Goal: Transaction & Acquisition: Purchase product/service

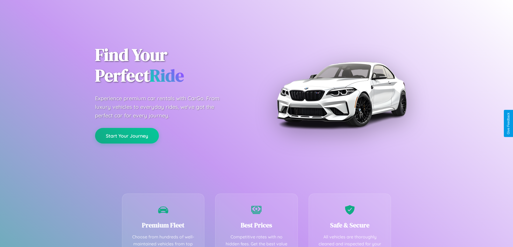
scroll to position [157, 0]
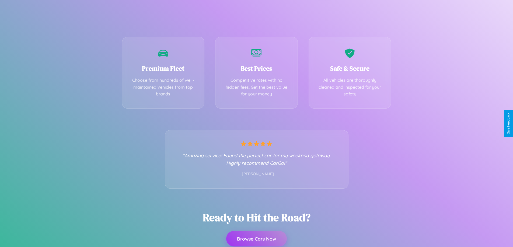
click at [256, 240] on button "Browse Cars Now" at bounding box center [256, 239] width 61 height 16
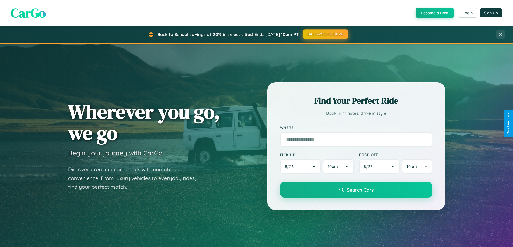
click at [325, 34] on button "BACK2SCHOOL20" at bounding box center [325, 34] width 45 height 10
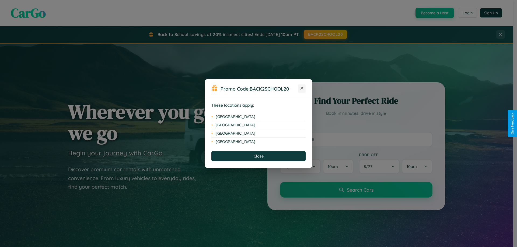
click at [302, 89] on icon at bounding box center [301, 88] width 3 height 3
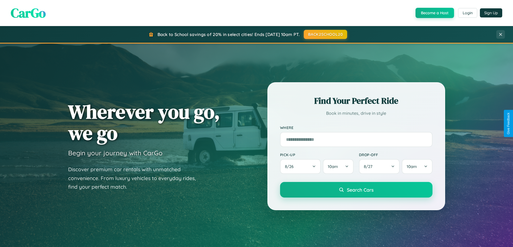
scroll to position [16, 0]
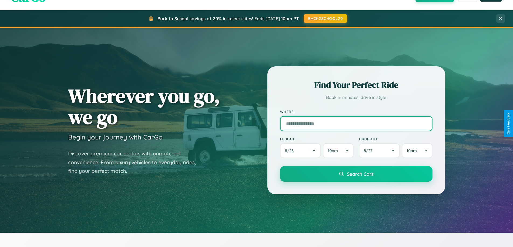
click at [356, 124] on input "text" at bounding box center [356, 123] width 152 height 15
type input "*********"
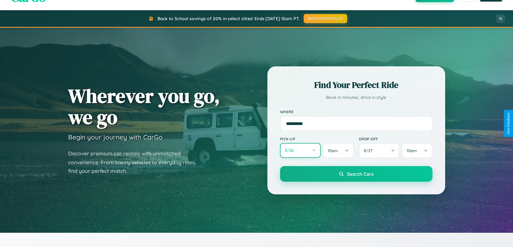
click at [300, 151] on button "8 / 26" at bounding box center [300, 150] width 41 height 15
select select "*"
select select "****"
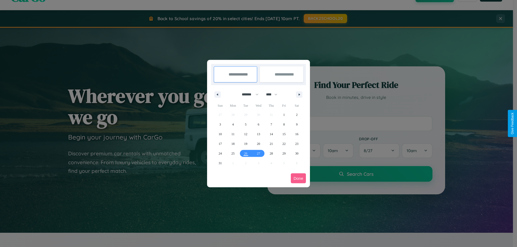
drag, startPoint x: 248, startPoint y: 94, endPoint x: 258, endPoint y: 108, distance: 17.2
click at [248, 94] on select "******* ******** ***** ***** *** **** **** ****** ********* ******* ******** **…" at bounding box center [249, 94] width 23 height 9
select select "*"
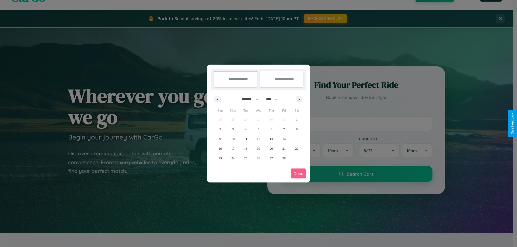
click at [274, 99] on select "**** **** **** **** **** **** **** **** **** **** **** **** **** **** **** ****…" at bounding box center [271, 99] width 16 height 9
select select "****"
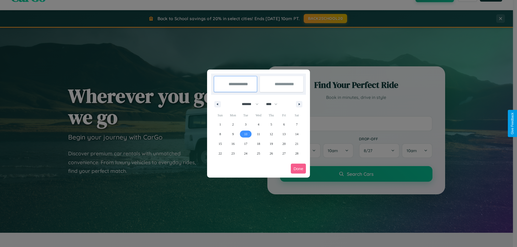
click at [246, 134] on span "10" at bounding box center [245, 134] width 3 height 10
type input "**********"
click at [246, 144] on span "17" at bounding box center [245, 144] width 3 height 10
type input "**********"
click at [298, 169] on button "Done" at bounding box center [298, 169] width 15 height 10
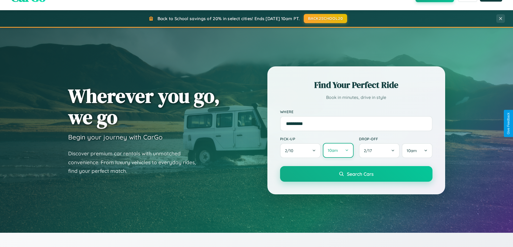
click at [338, 151] on button "10am" at bounding box center [338, 150] width 30 height 15
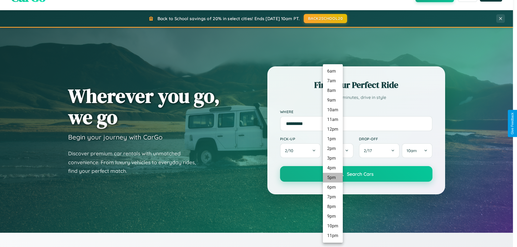
click at [332, 178] on li "5pm" at bounding box center [333, 178] width 20 height 10
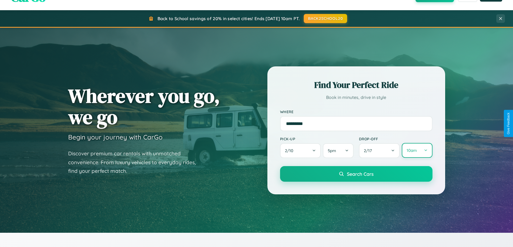
click at [417, 151] on button "10am" at bounding box center [417, 150] width 30 height 15
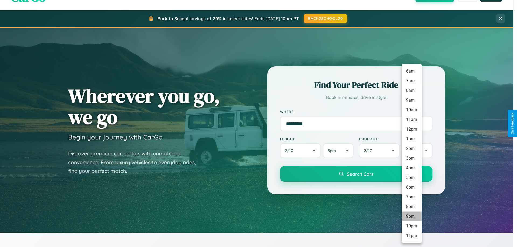
click at [411, 217] on li "9pm" at bounding box center [412, 217] width 20 height 10
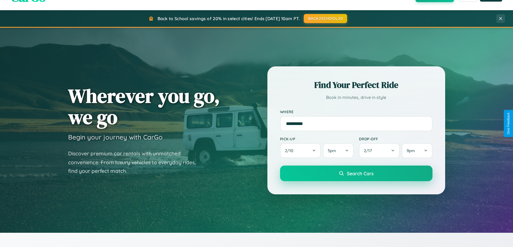
click at [356, 174] on span "Search Cars" at bounding box center [360, 174] width 27 height 6
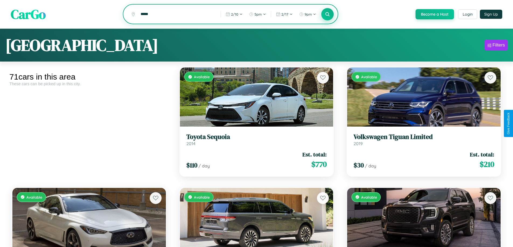
click at [327, 15] on icon at bounding box center [327, 14] width 5 height 5
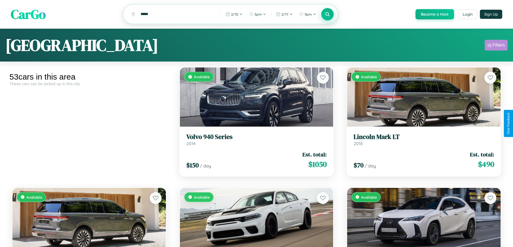
click at [496, 46] on div "Filters" at bounding box center [498, 45] width 12 height 5
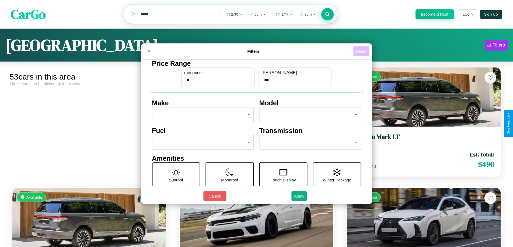
click at [362, 51] on button "Reset" at bounding box center [361, 51] width 16 height 10
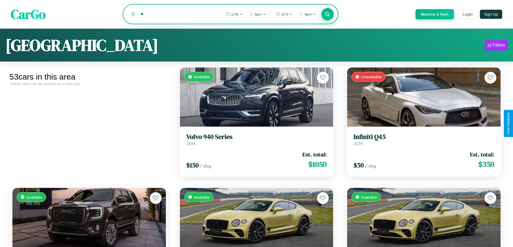
type input "*"
type input "******"
click at [327, 15] on icon at bounding box center [327, 14] width 5 height 5
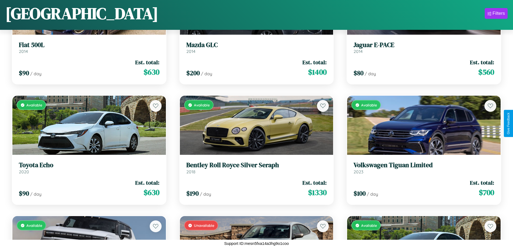
scroll to position [317, 0]
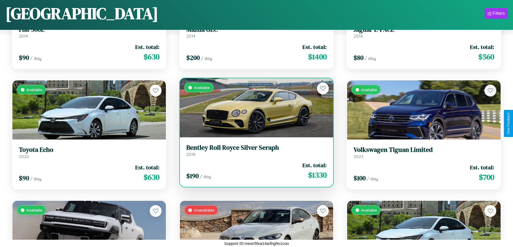
click at [254, 109] on div "Available" at bounding box center [256, 107] width 153 height 59
click at [254, 108] on div "Available" at bounding box center [256, 107] width 153 height 59
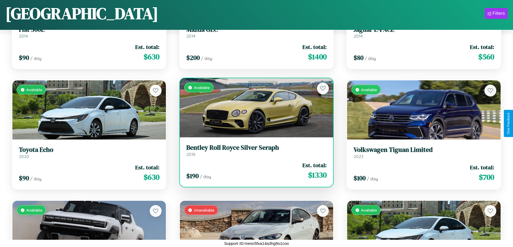
click at [254, 108] on div "Available" at bounding box center [256, 107] width 153 height 59
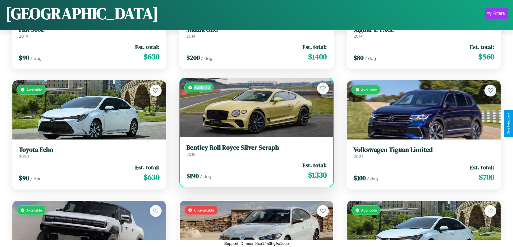
click at [254, 108] on div "Available" at bounding box center [256, 107] width 153 height 59
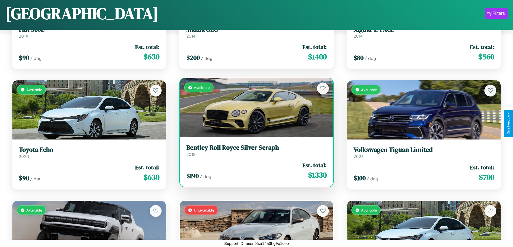
click at [254, 108] on div "Available" at bounding box center [256, 107] width 153 height 59
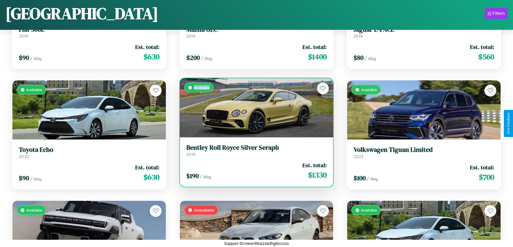
click at [254, 108] on div "Available" at bounding box center [256, 107] width 153 height 59
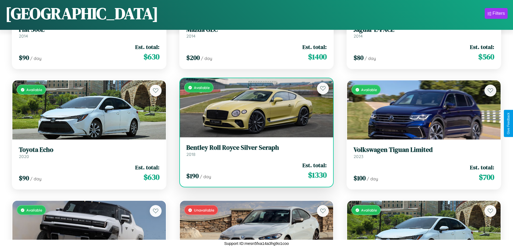
click at [254, 150] on h3 "Bentley Roll Royce Silver Seraph" at bounding box center [256, 148] width 141 height 8
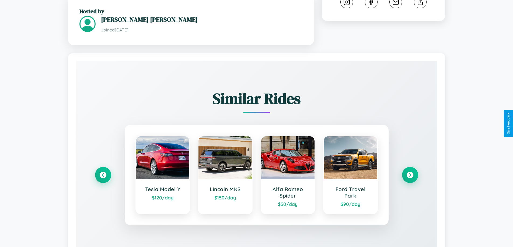
scroll to position [328, 0]
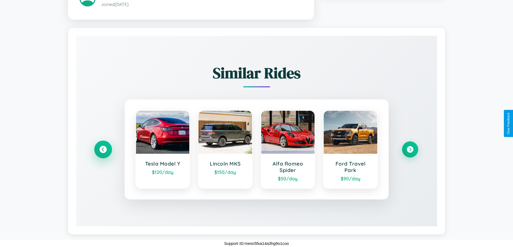
click at [103, 149] on icon at bounding box center [102, 149] width 7 height 7
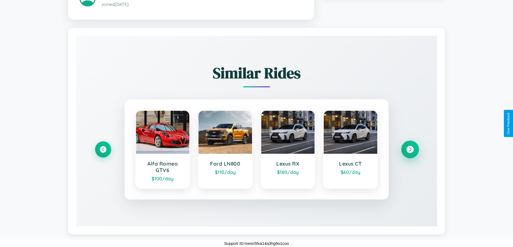
click at [410, 149] on icon at bounding box center [409, 149] width 7 height 7
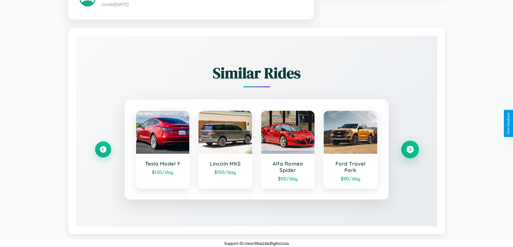
click at [410, 149] on icon at bounding box center [409, 149] width 7 height 7
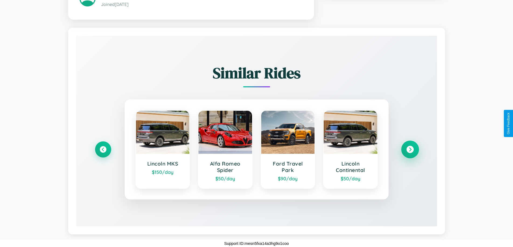
click at [410, 149] on icon at bounding box center [409, 149] width 7 height 7
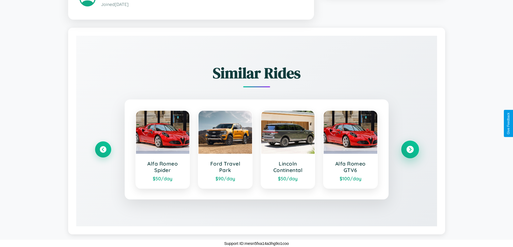
click at [410, 149] on icon at bounding box center [409, 149] width 7 height 7
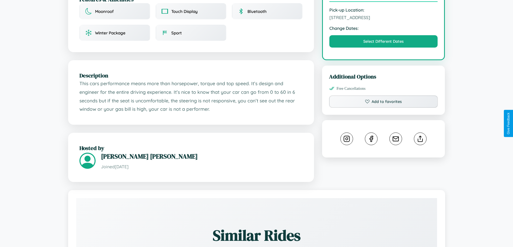
scroll to position [144, 0]
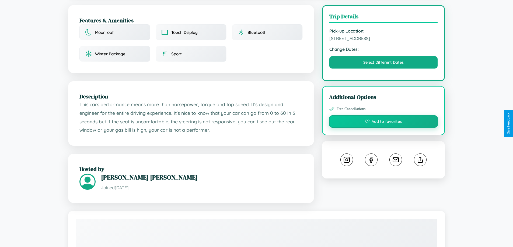
click at [383, 122] on button "Add to favorites" at bounding box center [383, 121] width 109 height 12
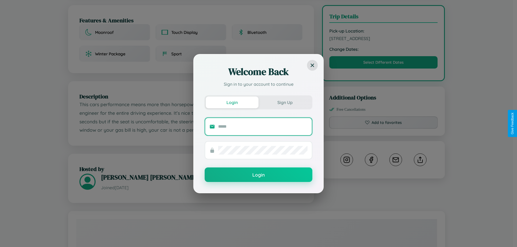
click at [263, 127] on input "text" at bounding box center [262, 126] width 89 height 9
type input "**********"
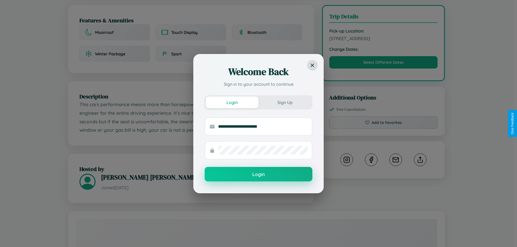
click at [258, 175] on button "Login" at bounding box center [259, 174] width 108 height 15
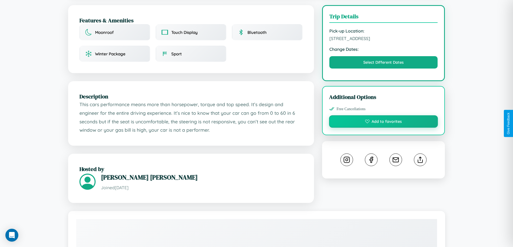
click at [383, 122] on button "Add to favorites" at bounding box center [383, 121] width 109 height 12
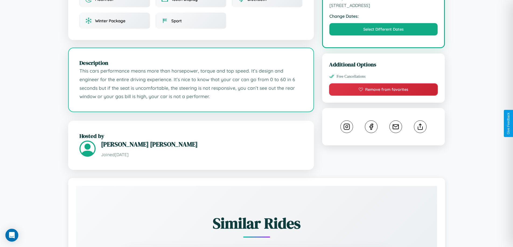
scroll to position [181, 0]
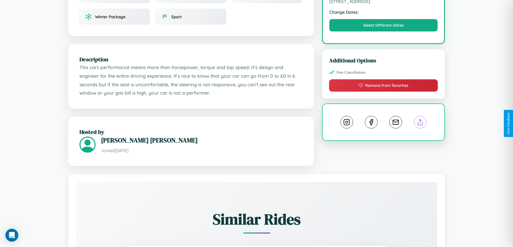
click at [420, 123] on line at bounding box center [420, 122] width 0 height 4
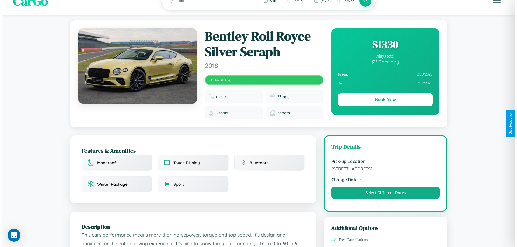
scroll to position [0, 0]
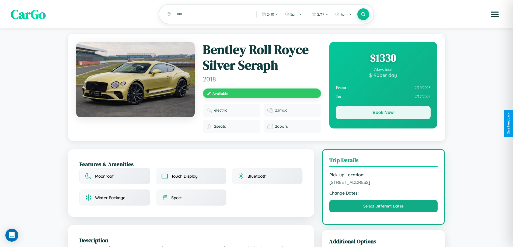
click at [383, 114] on button "Book Now" at bounding box center [383, 112] width 95 height 13
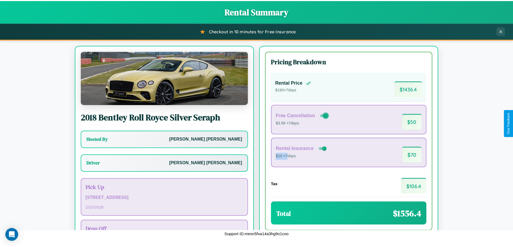
scroll to position [39, 0]
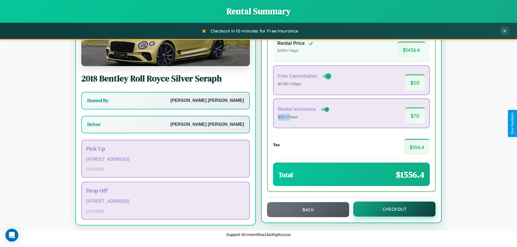
click at [391, 209] on button "Checkout" at bounding box center [394, 209] width 82 height 15
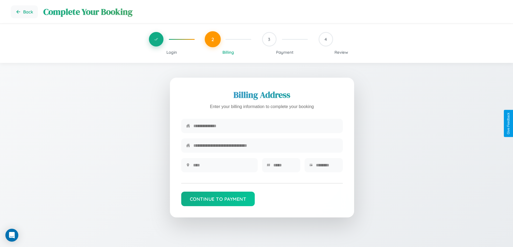
click at [265, 127] on input "text" at bounding box center [265, 126] width 145 height 13
type input "**********"
click at [223, 167] on input "text" at bounding box center [223, 165] width 60 height 13
type input "********"
click at [284, 167] on input "text" at bounding box center [284, 165] width 22 height 13
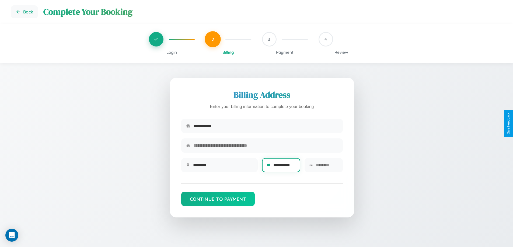
scroll to position [0, 2]
type input "**********"
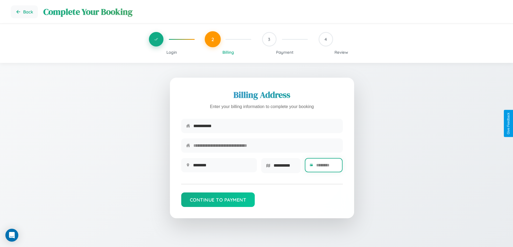
click at [327, 167] on input "text" at bounding box center [327, 165] width 22 height 13
type input "*****"
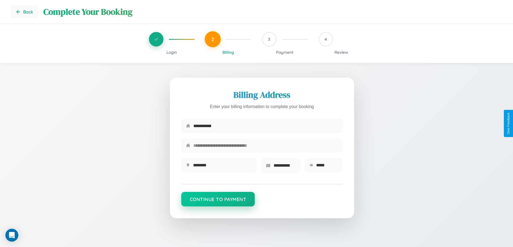
click at [218, 201] on button "Continue to Payment" at bounding box center [218, 199] width 74 height 15
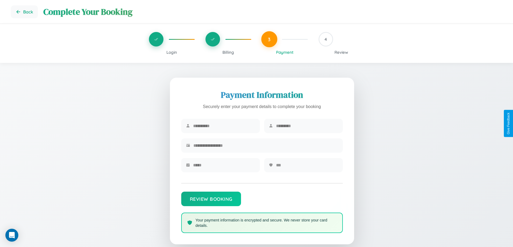
click at [224, 126] on input "text" at bounding box center [224, 126] width 62 height 13
type input "******"
click at [307, 126] on input "text" at bounding box center [307, 126] width 62 height 13
type input "********"
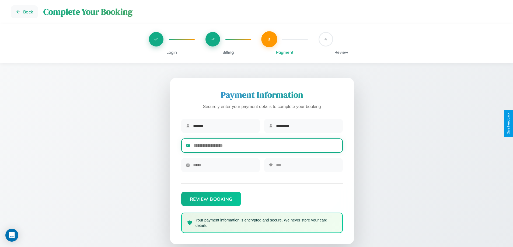
click at [265, 147] on input "text" at bounding box center [265, 145] width 145 height 13
type input "**********"
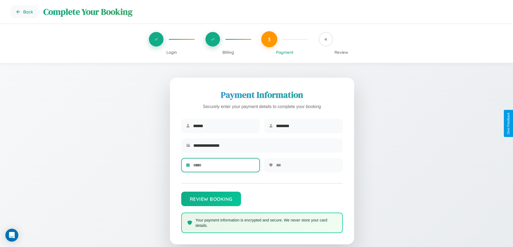
click at [224, 167] on input "text" at bounding box center [224, 165] width 62 height 13
type input "*****"
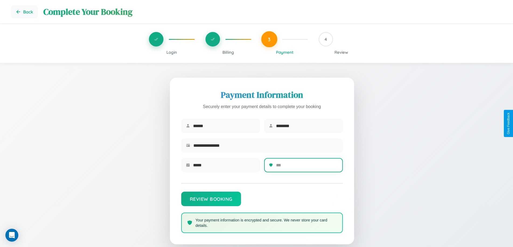
click at [307, 167] on input "text" at bounding box center [307, 165] width 62 height 13
type input "***"
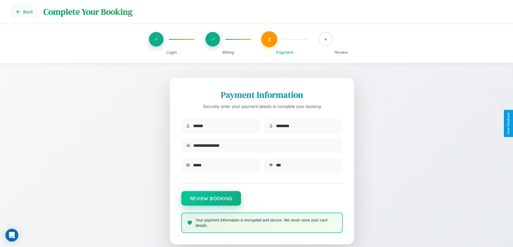
click at [211, 201] on button "Review Booking" at bounding box center [211, 198] width 60 height 15
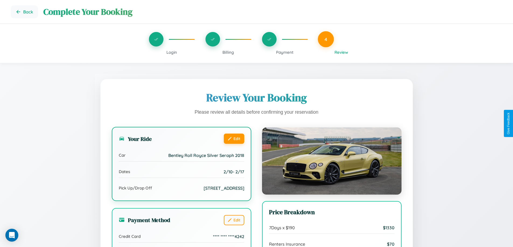
click at [234, 139] on button "Edit" at bounding box center [234, 139] width 20 height 10
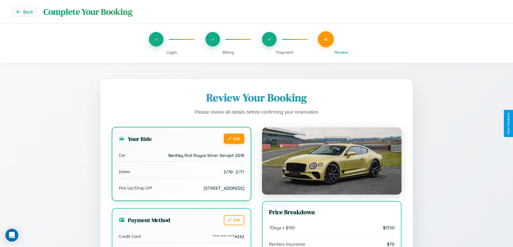
click at [234, 139] on button "Edit" at bounding box center [234, 139] width 20 height 10
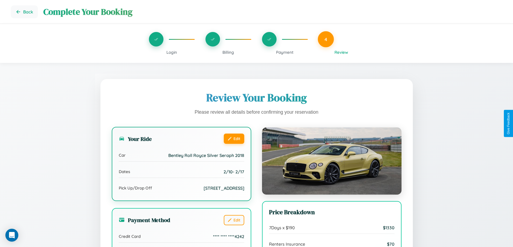
click at [234, 139] on button "Edit" at bounding box center [234, 139] width 20 height 10
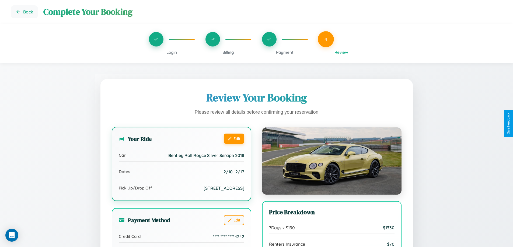
click at [234, 139] on button "Edit" at bounding box center [234, 139] width 20 height 10
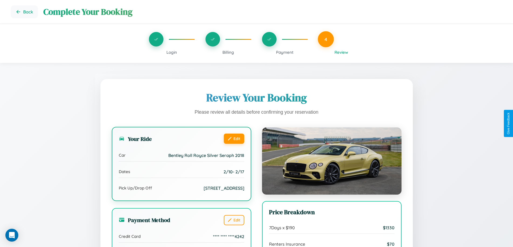
click at [234, 139] on button "Edit" at bounding box center [234, 139] width 20 height 10
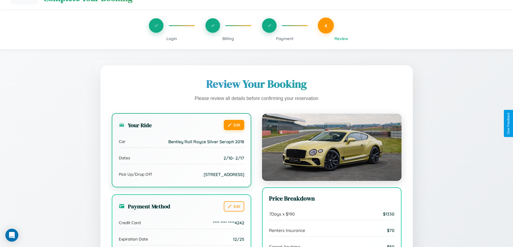
scroll to position [165, 0]
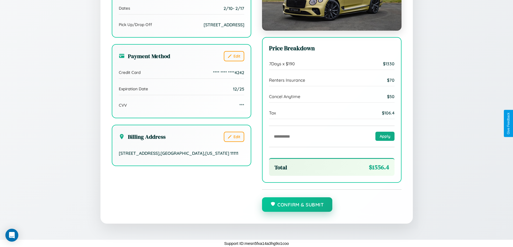
click at [297, 205] on button "Confirm & Submit" at bounding box center [297, 205] width 71 height 15
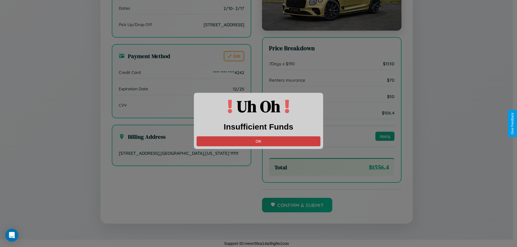
click at [258, 141] on button "OK" at bounding box center [259, 141] width 124 height 10
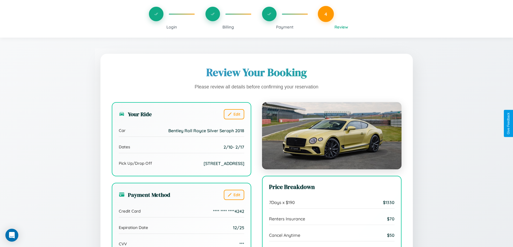
scroll to position [0, 0]
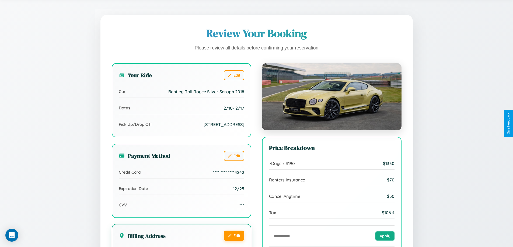
click at [234, 241] on button "Edit" at bounding box center [234, 236] width 20 height 10
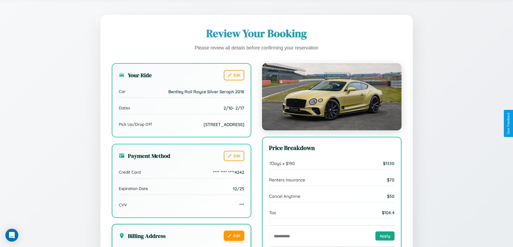
click at [234, 241] on button "Edit" at bounding box center [234, 236] width 20 height 10
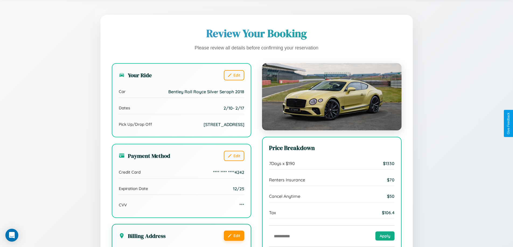
click at [234, 241] on button "Edit" at bounding box center [234, 236] width 20 height 10
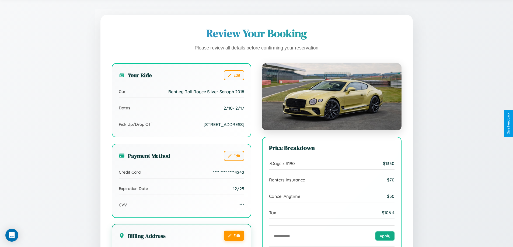
click at [234, 241] on button "Edit" at bounding box center [234, 236] width 20 height 10
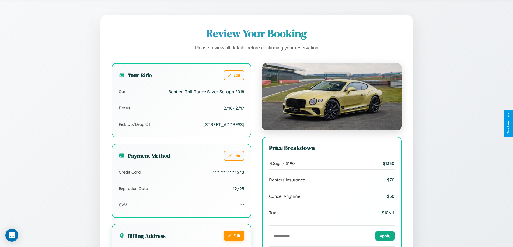
click at [234, 241] on button "Edit" at bounding box center [234, 236] width 20 height 10
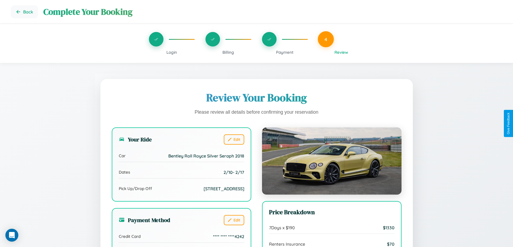
click at [228, 52] on span "Billing" at bounding box center [228, 52] width 12 height 5
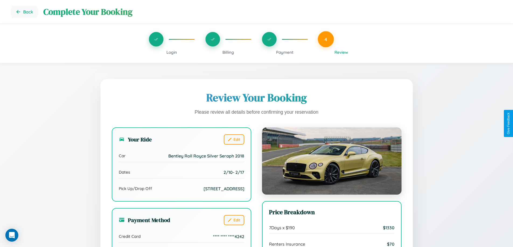
click at [228, 52] on span "Billing" at bounding box center [228, 52] width 12 height 5
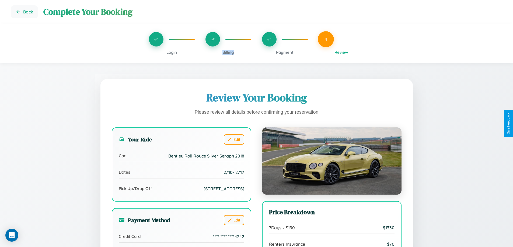
click at [228, 52] on span "Billing" at bounding box center [228, 52] width 12 height 5
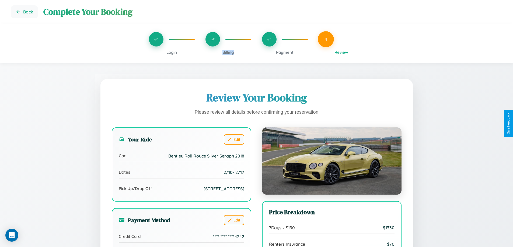
click at [228, 52] on span "Billing" at bounding box center [228, 52] width 12 height 5
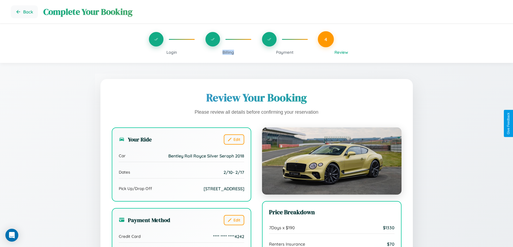
click at [228, 52] on span "Billing" at bounding box center [228, 52] width 12 height 5
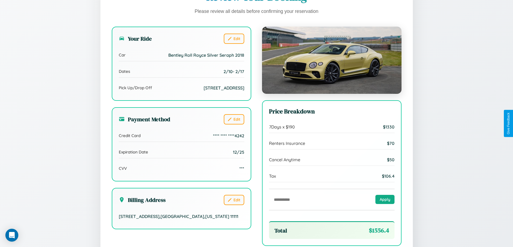
scroll to position [165, 0]
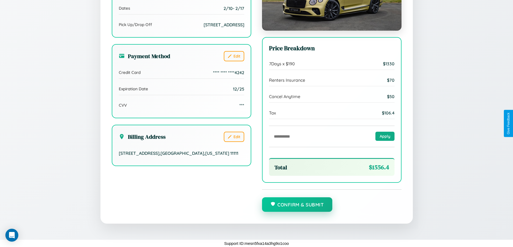
click at [297, 205] on button "Confirm & Submit" at bounding box center [297, 205] width 71 height 15
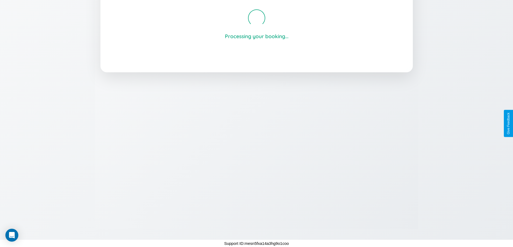
scroll to position [103, 0]
